Goal: Transaction & Acquisition: Purchase product/service

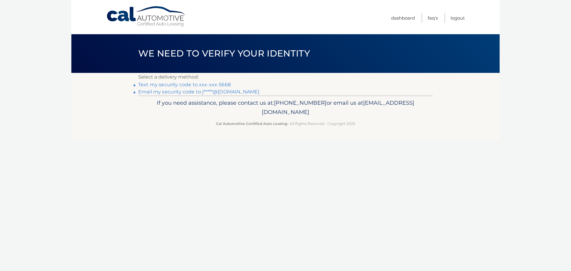
click at [217, 84] on link "Text my security code to xxx-xxx-5668" at bounding box center [184, 85] width 92 height 6
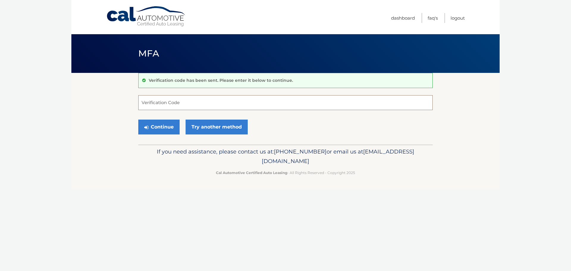
click at [203, 100] on input "Verification Code" at bounding box center [285, 102] width 294 height 15
type input "784023"
click at [138, 120] on button "Continue" at bounding box center [158, 127] width 41 height 15
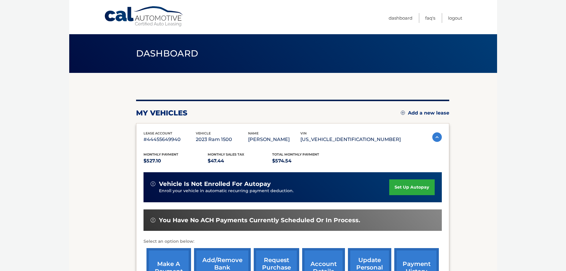
click at [156, 261] on link "make a payment" at bounding box center [169, 267] width 45 height 39
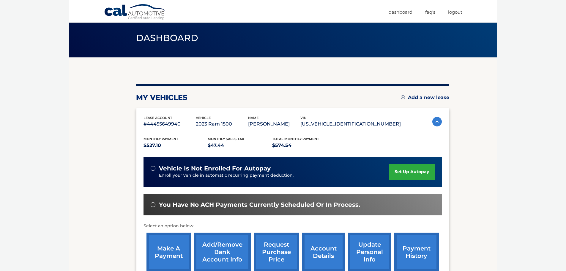
scroll to position [30, 0]
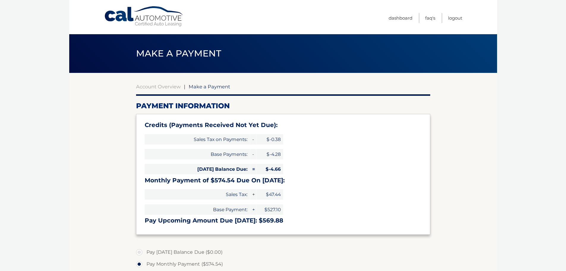
select select "NjhmNTRlMGYtMjRiOC00NWEwLWI4NzMtY2E1MDg2MjFhYzM1"
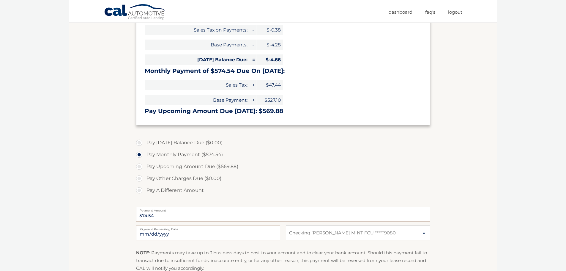
scroll to position [119, 0]
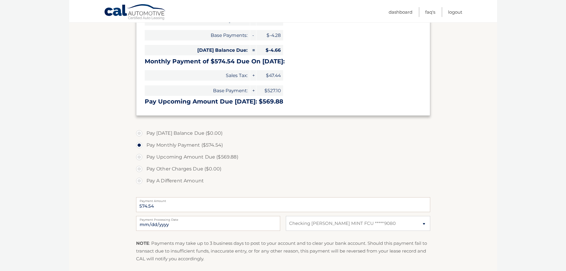
click at [183, 182] on label "Pay A Different Amount" at bounding box center [283, 181] width 294 height 12
click at [144, 182] on input "Pay A Different Amount" at bounding box center [142, 180] width 6 height 10
radio input "true"
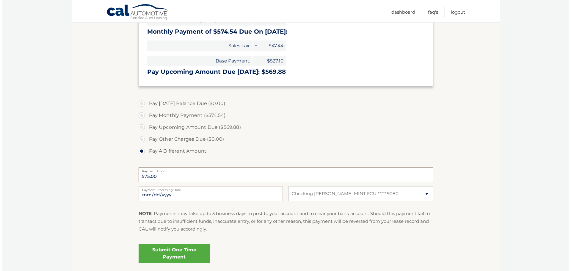
scroll to position [178, 0]
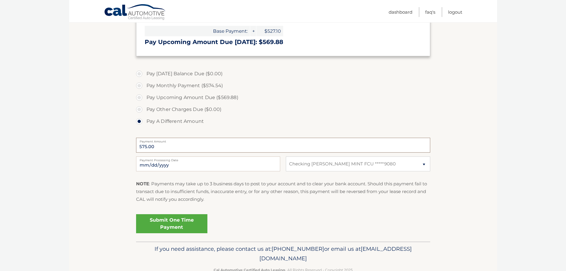
type input "575.00"
click at [178, 222] on link "Submit One Time Payment" at bounding box center [171, 223] width 71 height 19
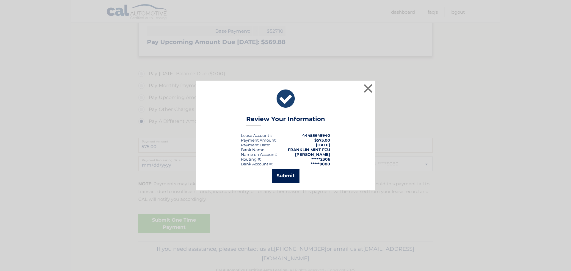
click at [283, 177] on button "Submit" at bounding box center [286, 176] width 28 height 14
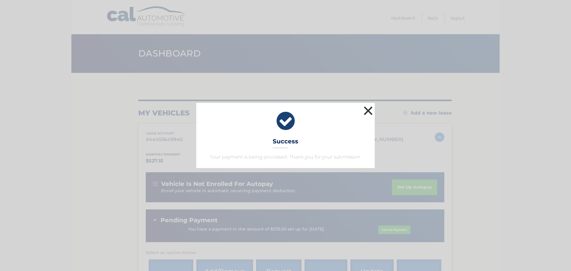
click at [371, 113] on button "×" at bounding box center [368, 111] width 12 height 12
